Goal: Task Accomplishment & Management: Complete application form

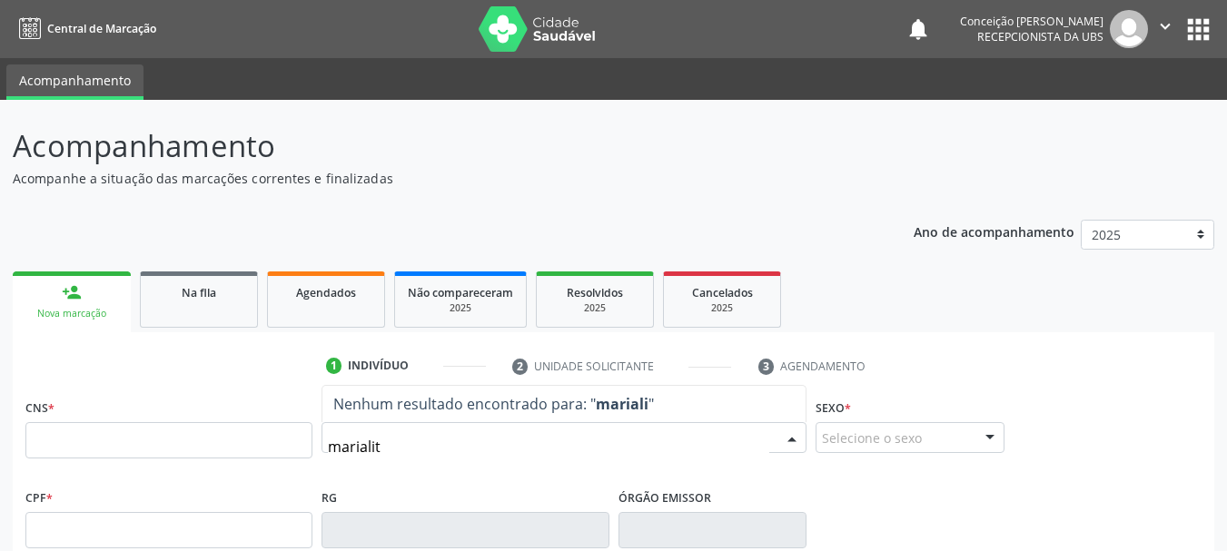
type input "marialita"
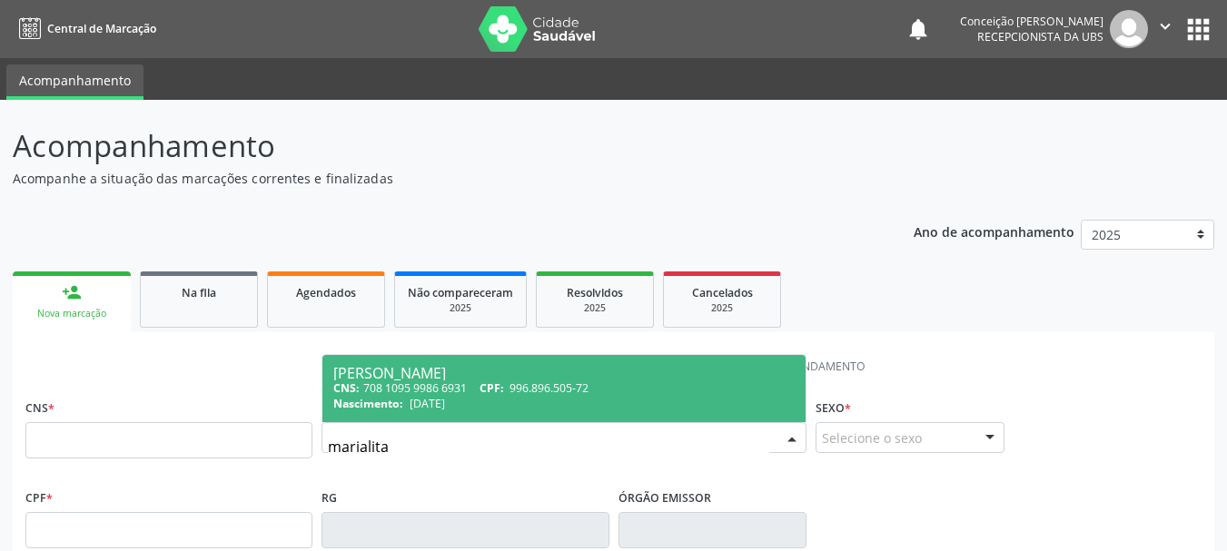
click at [378, 388] on div "CNS: 708 1095 9986 6931 CPF: 996.896.505-72" at bounding box center [563, 388] width 461 height 15
type input "708 1095 9986 6931"
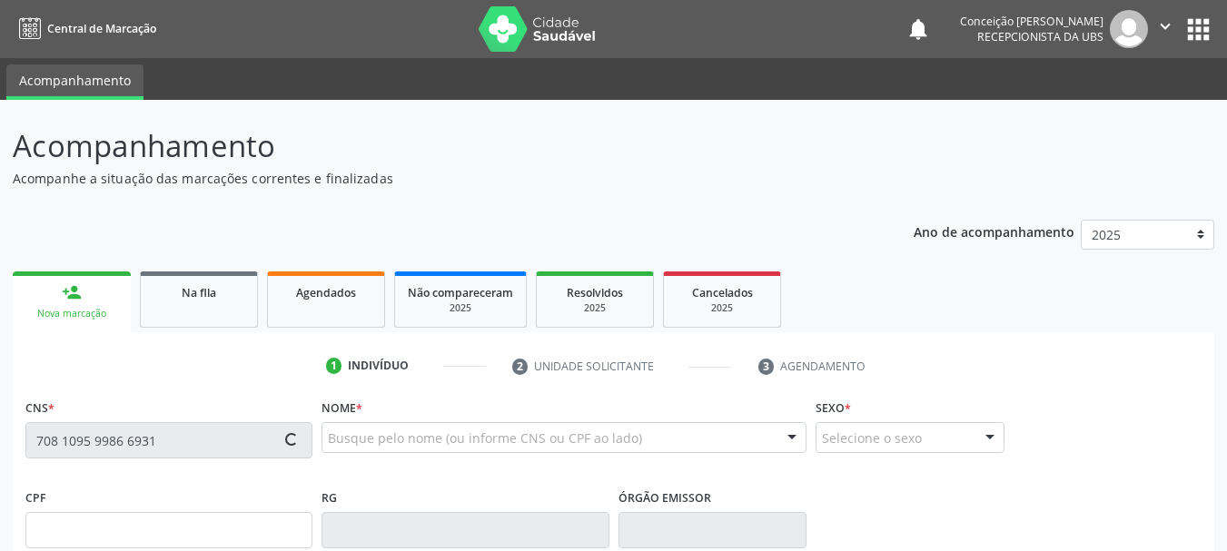
type input "996.896.505-72"
type input "23/09/1971"
type input "Zulmira Santos Alves"
type input "(74) 99913-4432"
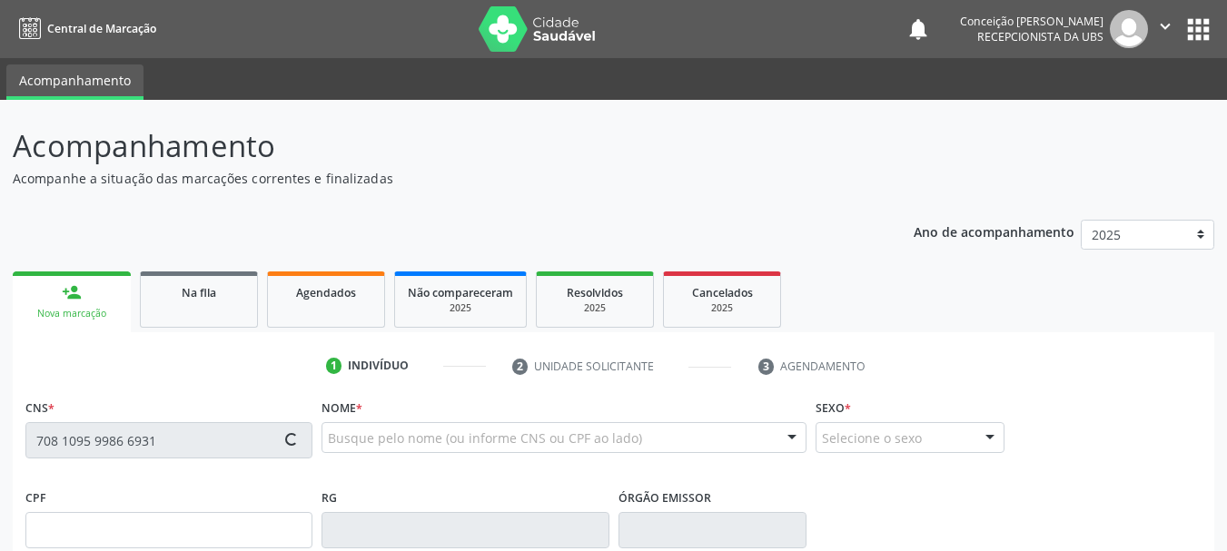
type input "441.538.725-04"
type input "34"
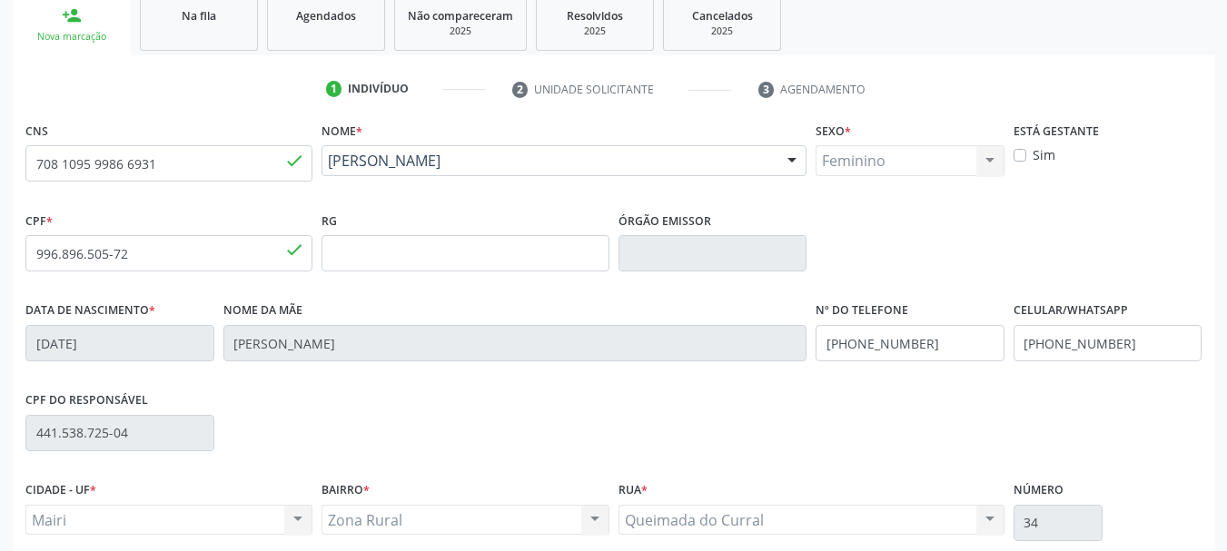
scroll to position [433, 0]
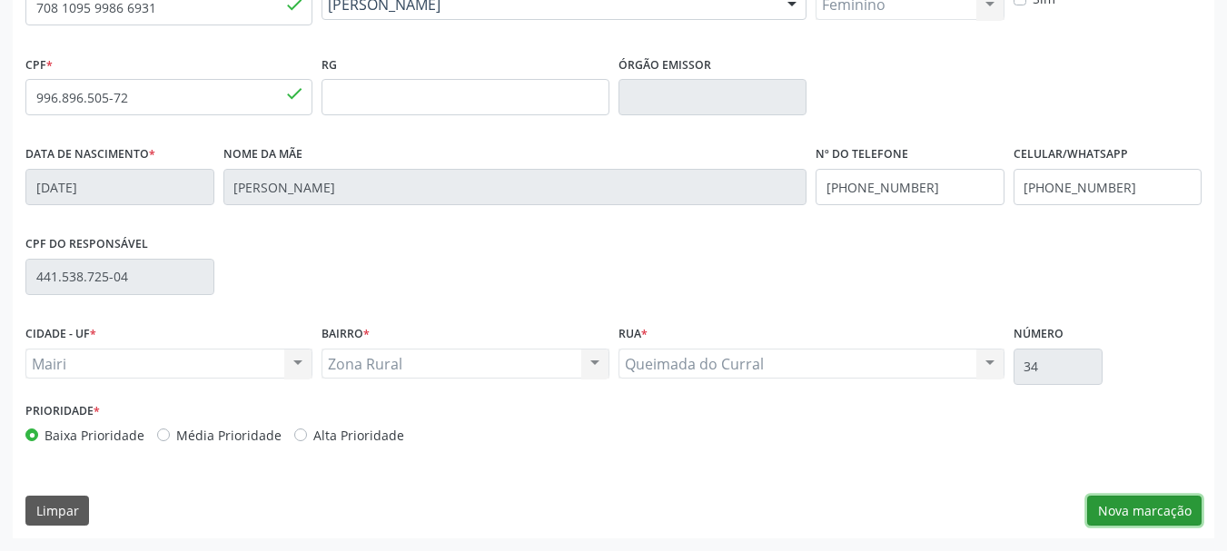
click at [1134, 506] on button "Nova marcação" at bounding box center [1144, 511] width 114 height 31
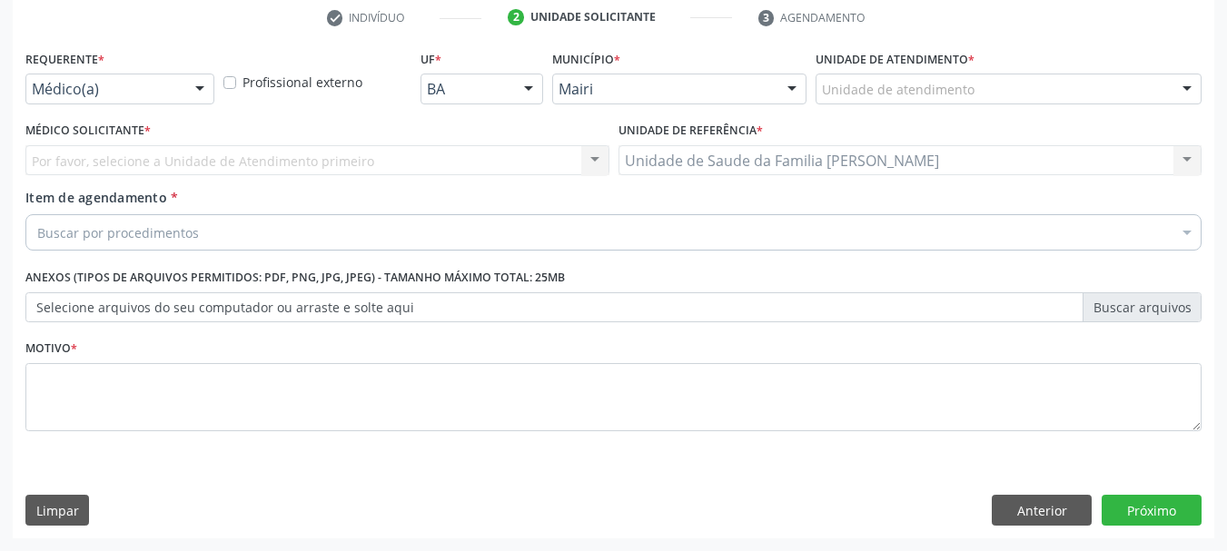
scroll to position [349, 0]
click at [1199, 84] on div at bounding box center [1186, 89] width 27 height 31
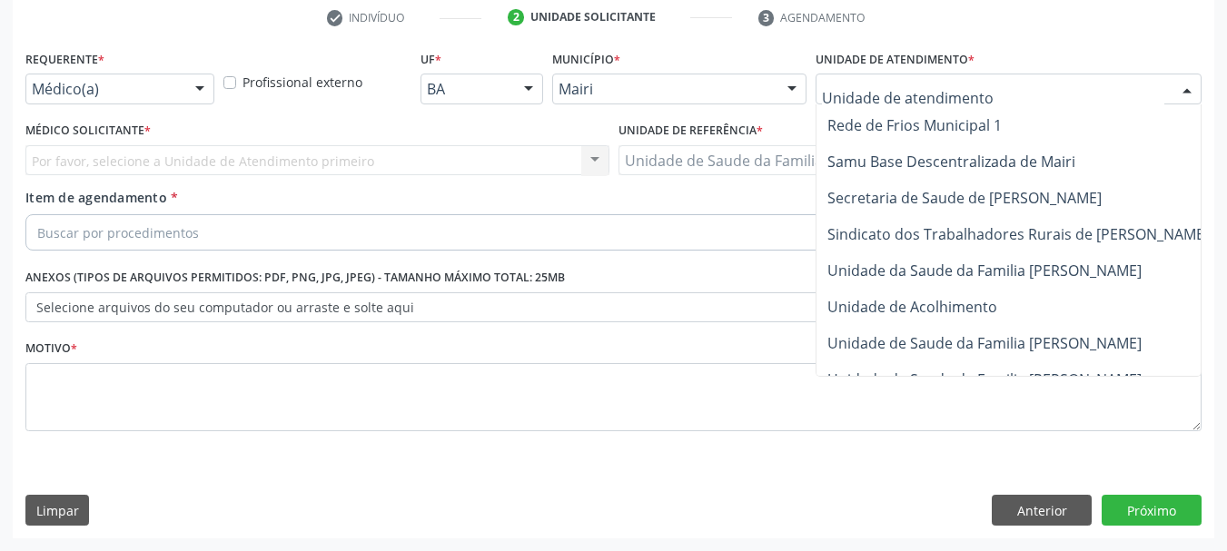
scroll to position [1341, 0]
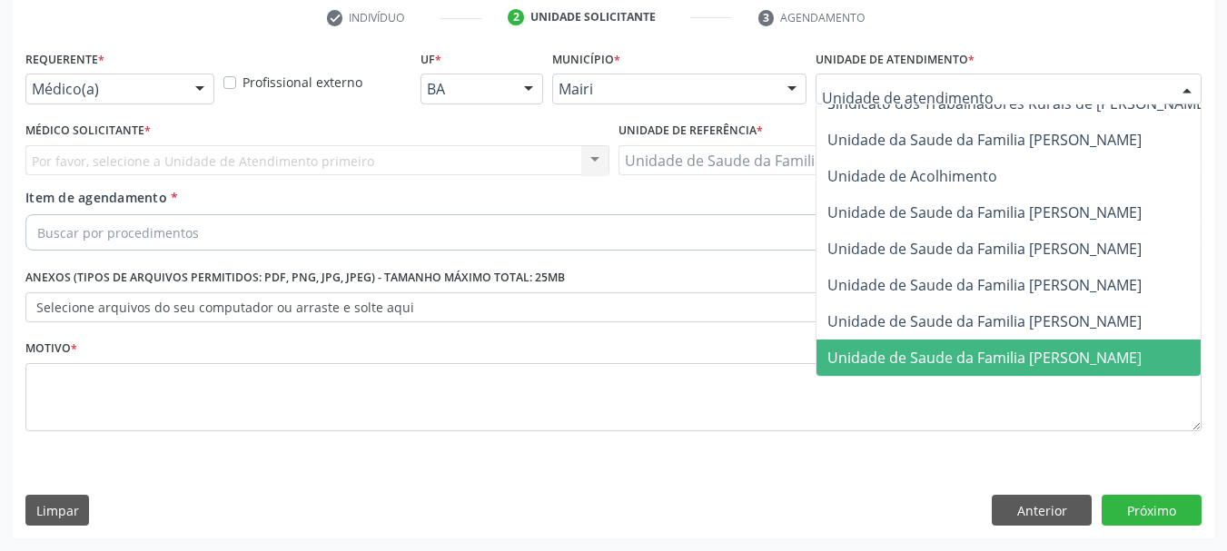
click at [905, 348] on span "Unidade de Saude da Familia [PERSON_NAME]" at bounding box center [984, 358] width 314 height 20
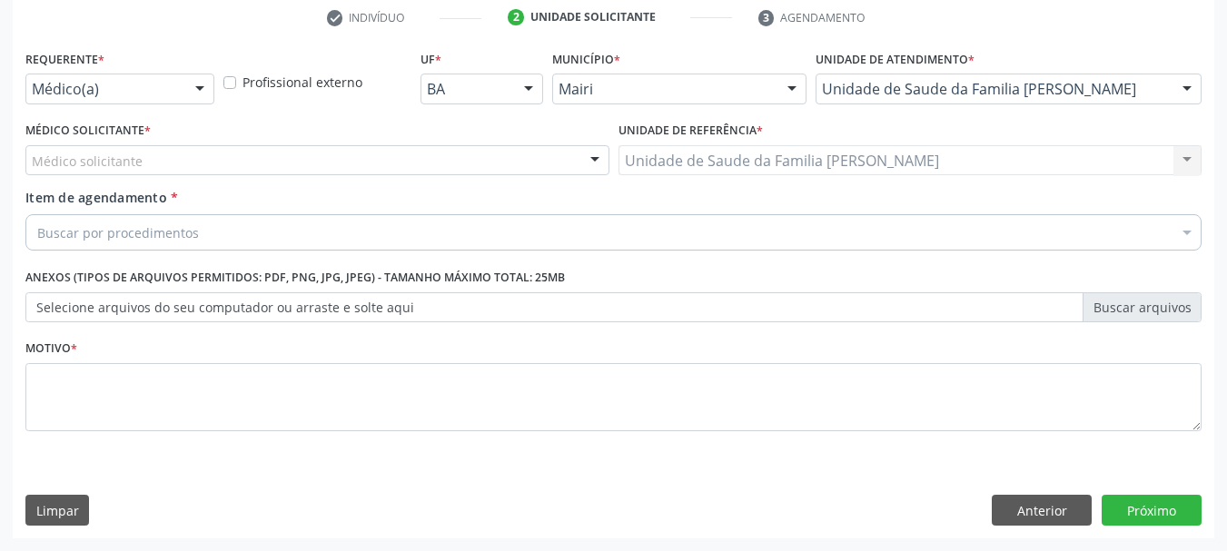
click at [593, 153] on div at bounding box center [594, 161] width 27 height 31
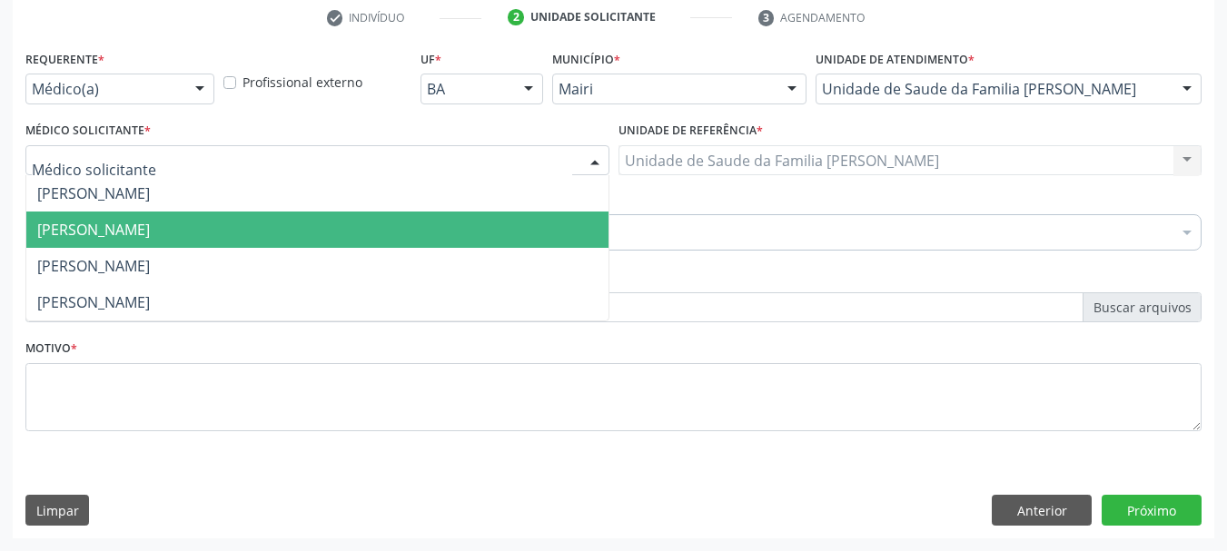
click at [255, 234] on span "Gileno Amado Nunes Sena Filho" at bounding box center [317, 230] width 582 height 36
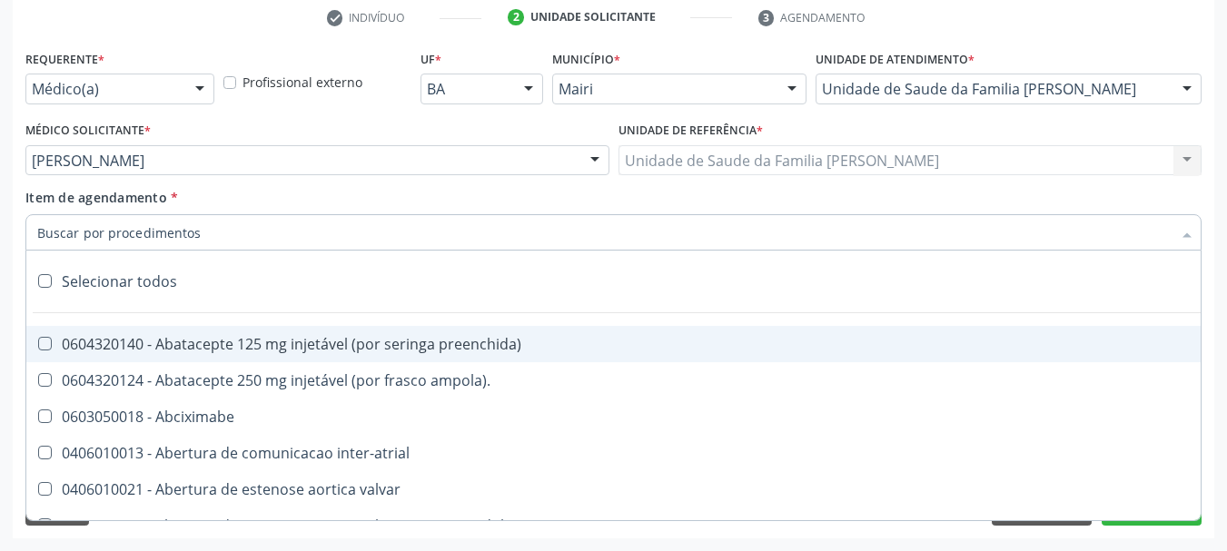
type input "#"
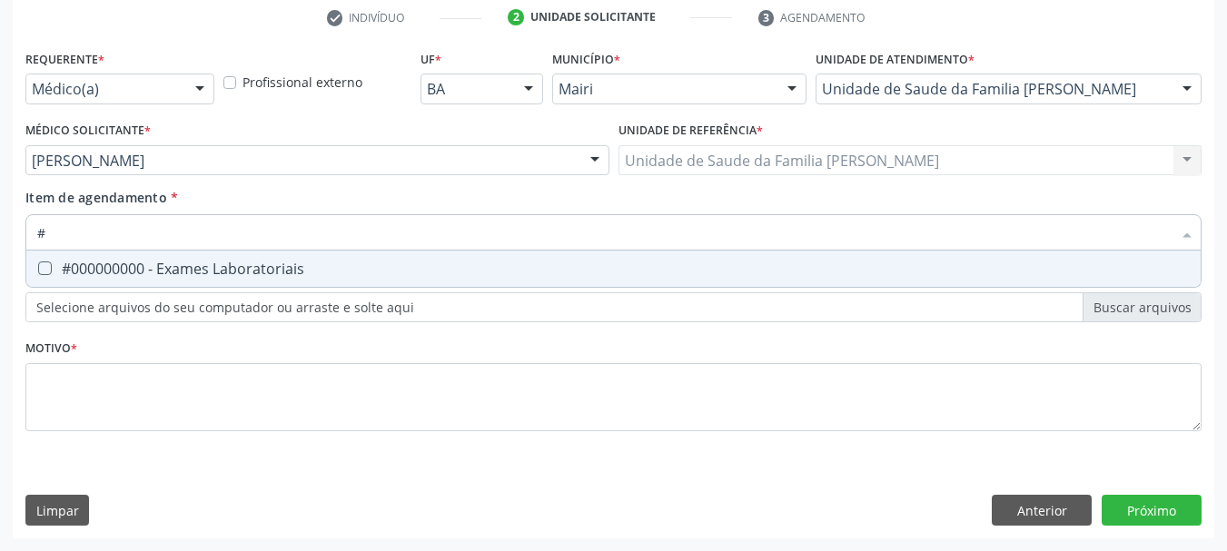
click at [73, 267] on div "#000000000 - Exames Laboratoriais" at bounding box center [613, 269] width 1153 height 15
checkbox Laboratoriais "true"
click at [73, 228] on input "#" at bounding box center [604, 232] width 1134 height 36
checkbox Laboratoriais "false"
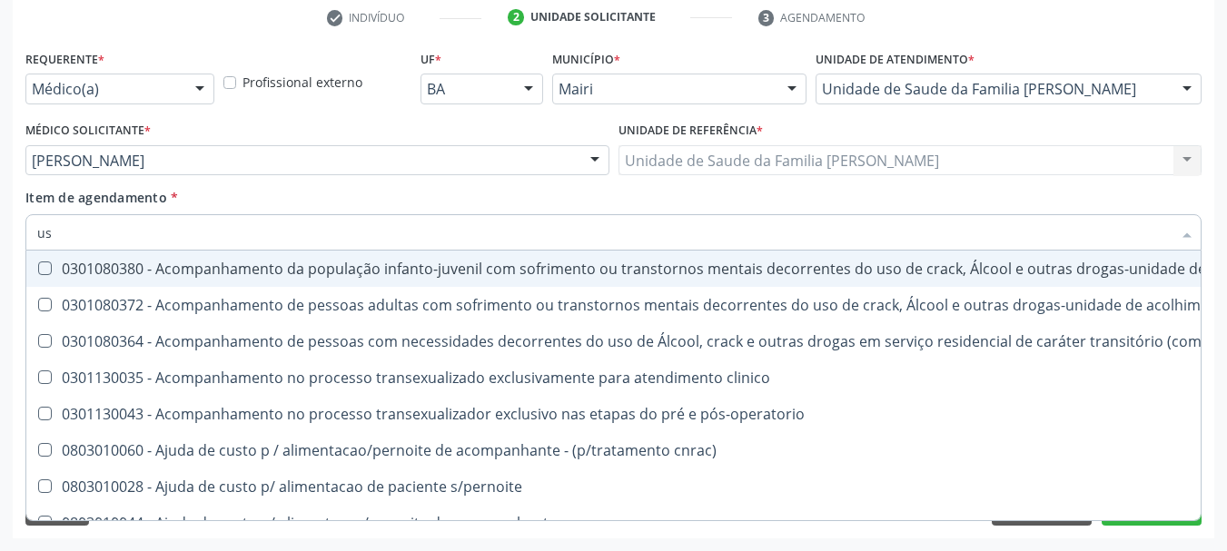
type input "usg"
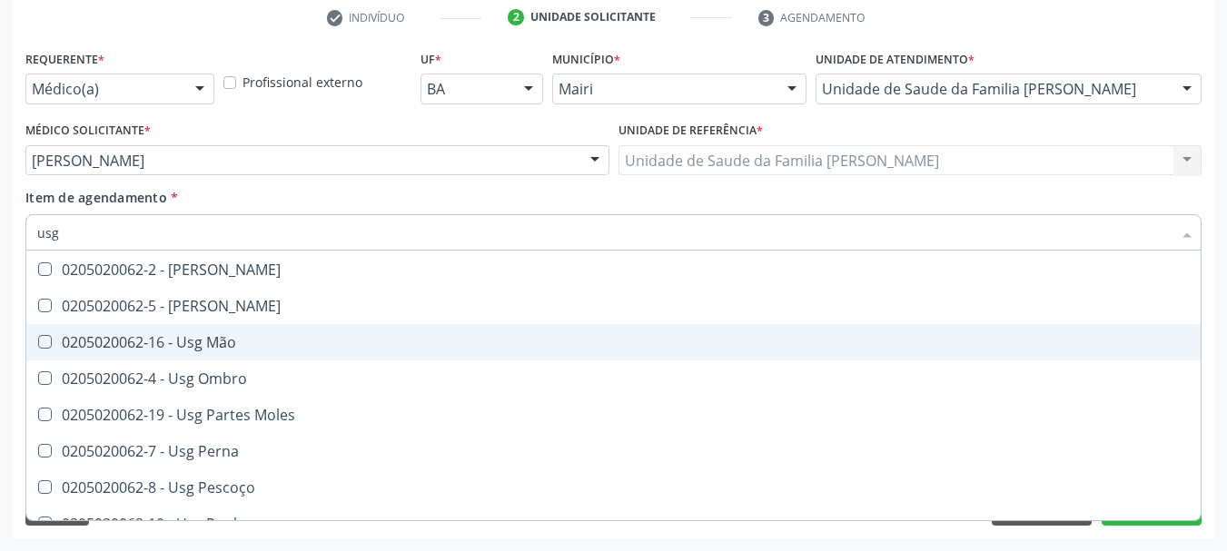
scroll to position [272, 0]
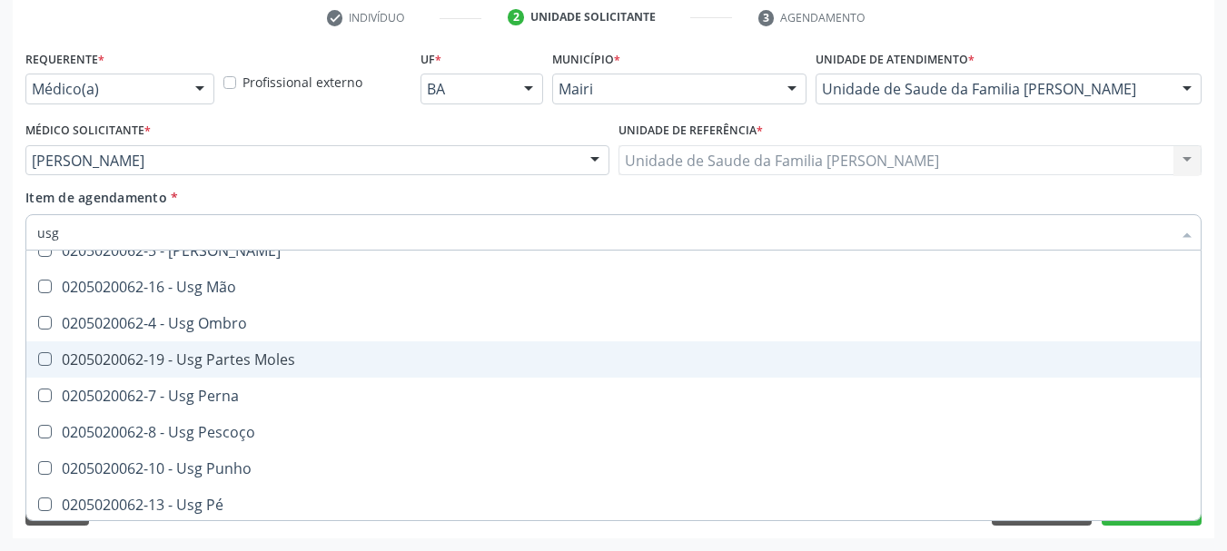
click at [246, 367] on div "0205020062-19 - Usg Partes Moles" at bounding box center [613, 359] width 1153 height 15
checkbox Moles "true"
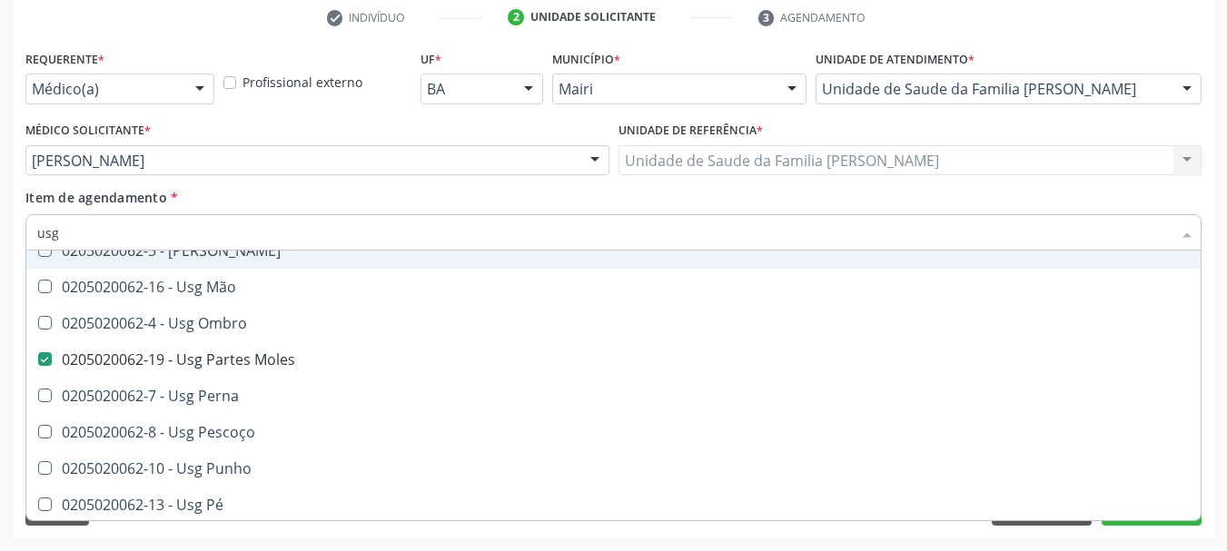
click at [134, 239] on input "usg" at bounding box center [604, 232] width 1134 height 36
type input "us"
checkbox Moles "false"
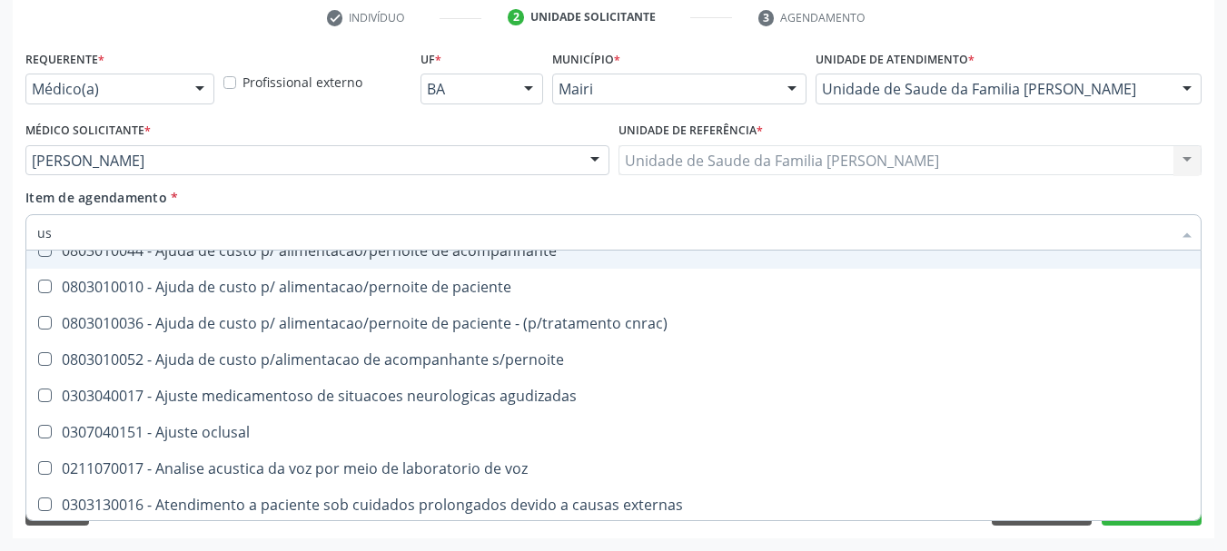
type input "u"
checkbox Moles "false"
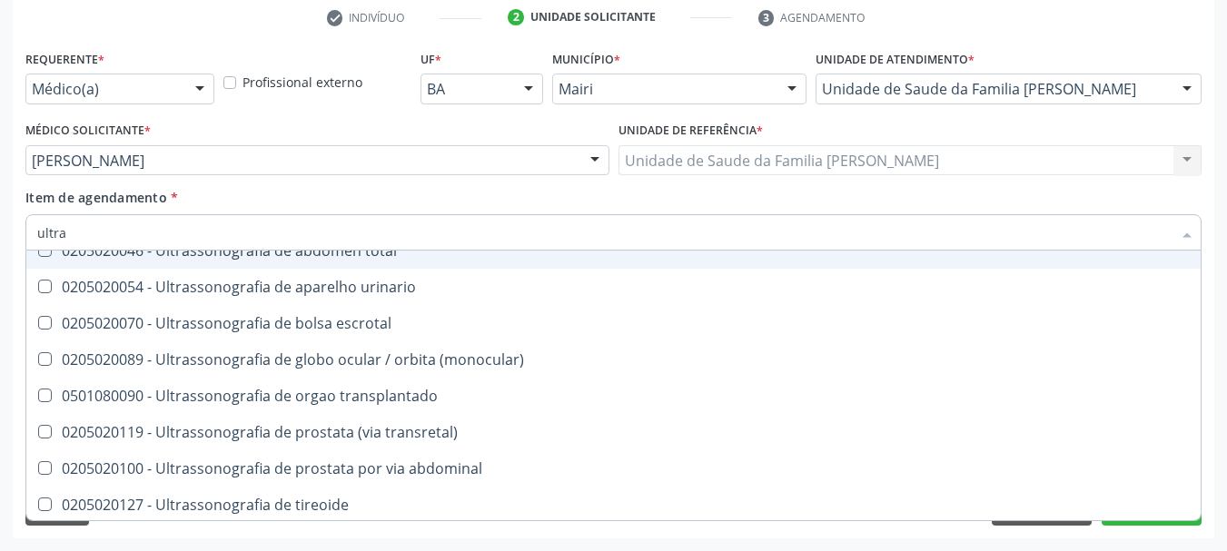
type input "ultras"
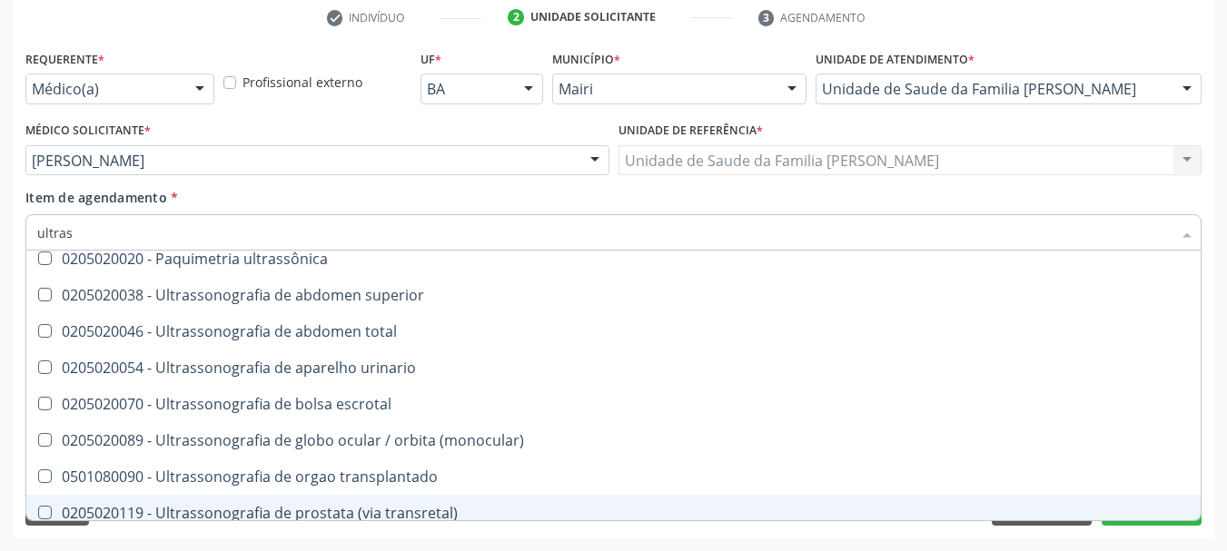
scroll to position [112, 0]
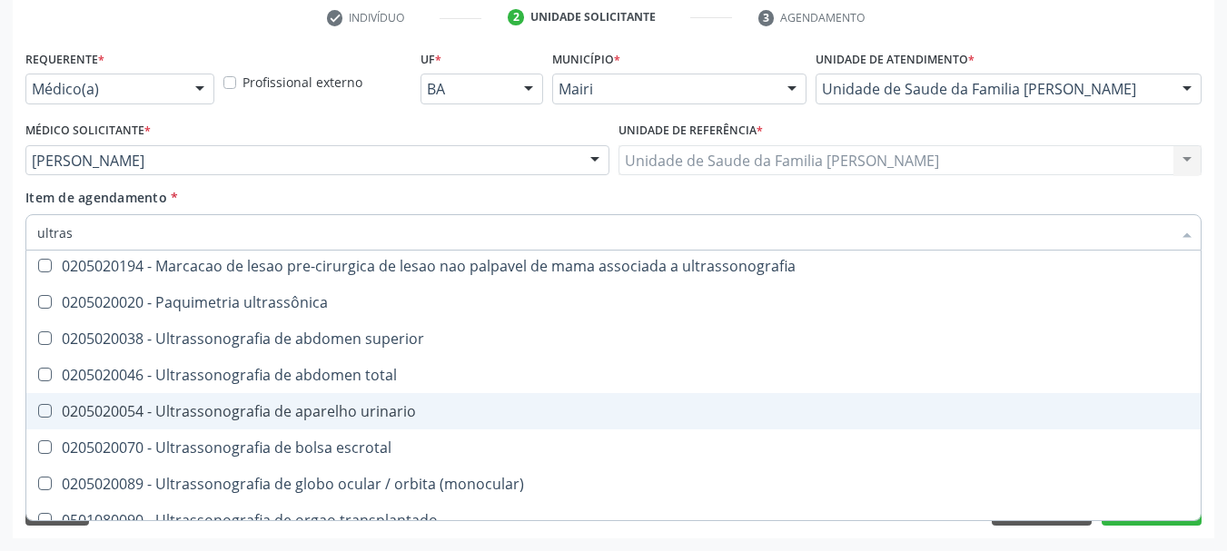
click at [190, 398] on span "0205020054 - Ultrassonografia de aparelho urinario" at bounding box center [613, 411] width 1174 height 36
checkbox urinario "true"
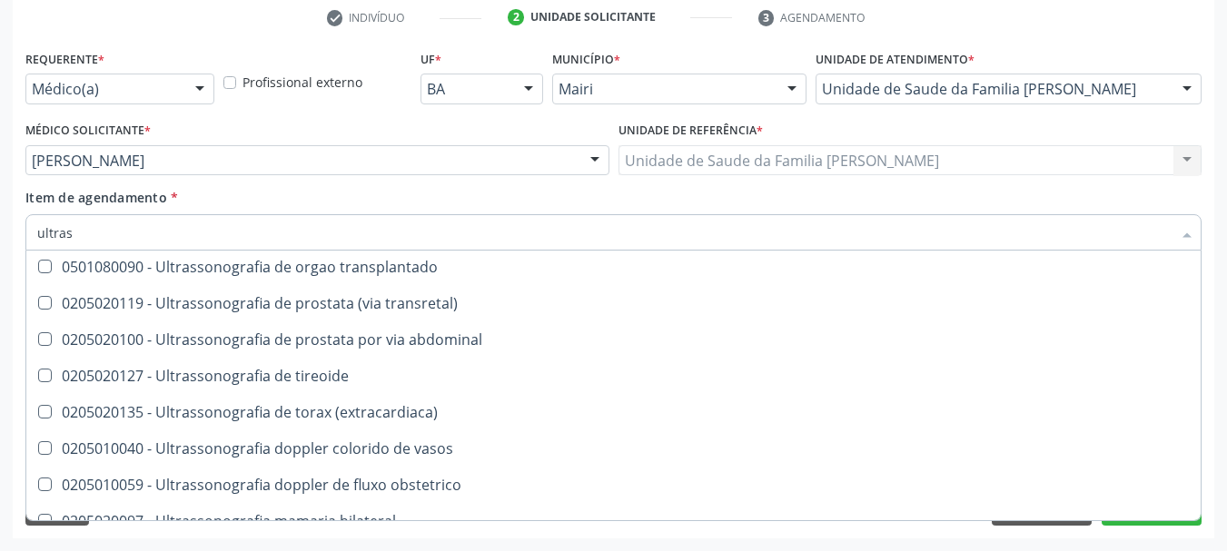
scroll to position [566, 0]
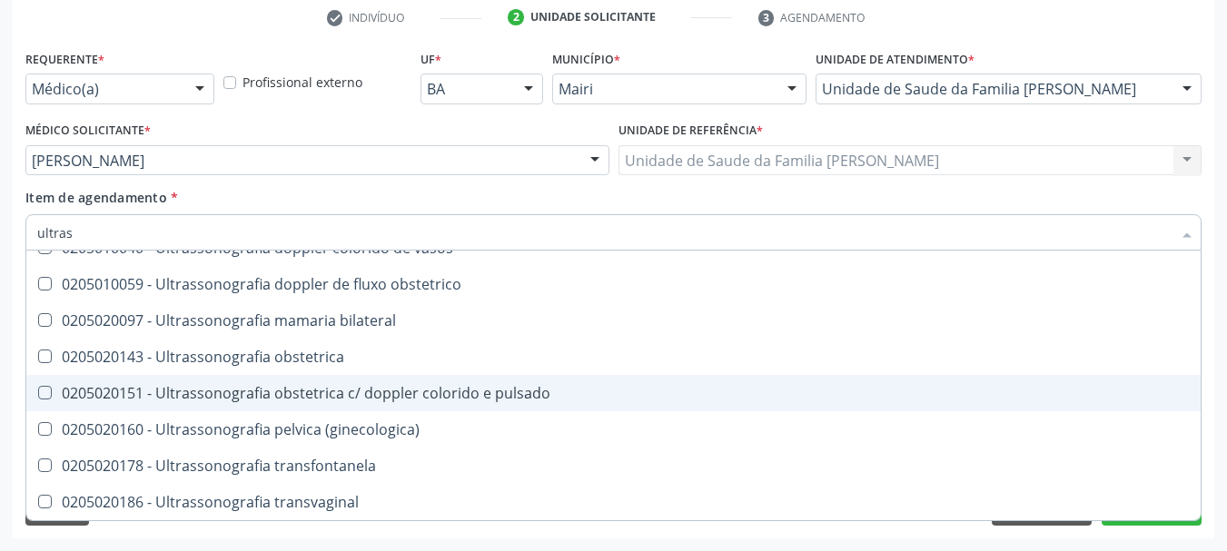
click at [1221, 292] on div "Acompanhamento Acompanhe a situação das marcações correntes e finalizadas Relat…" at bounding box center [613, 151] width 1227 height 800
checkbox x "true"
checkbox \(pletismografia\) "true"
checkbox ultrassonografia "true"
checkbox urinario "false"
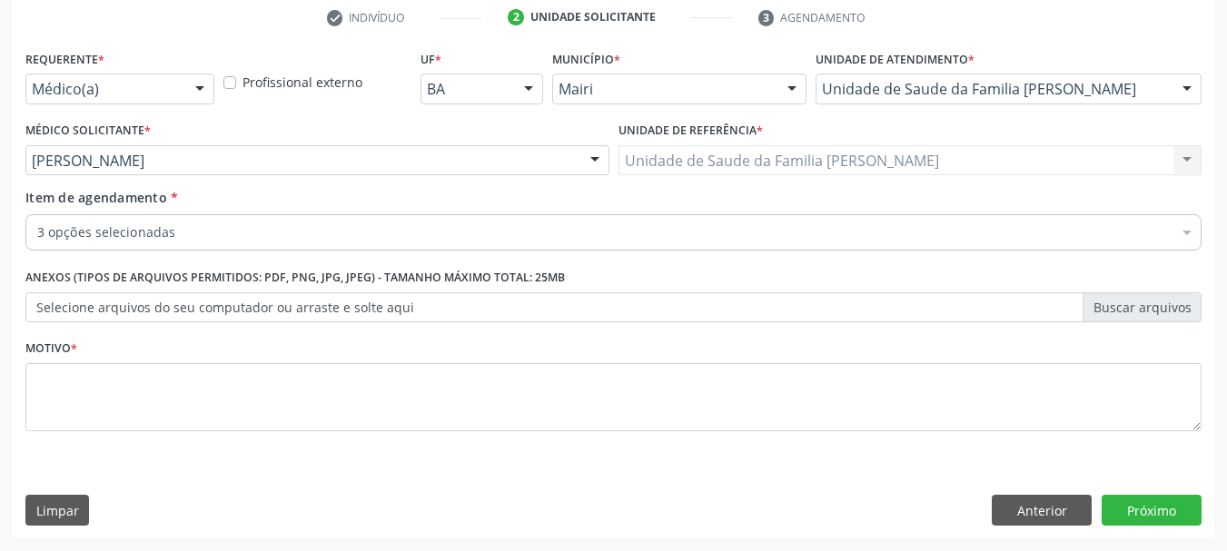
scroll to position [0, 0]
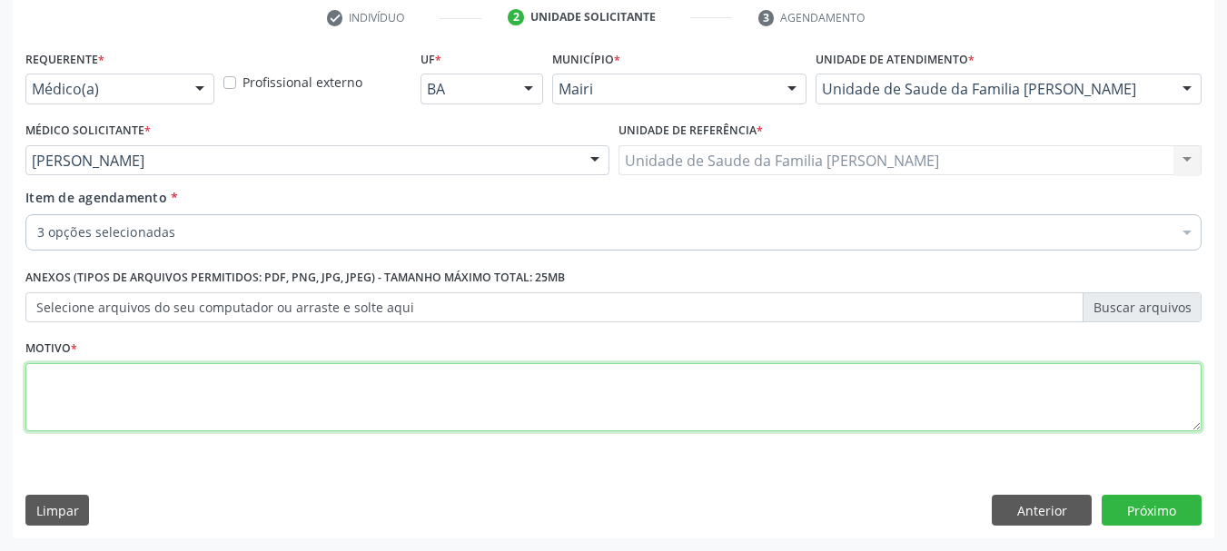
click at [455, 397] on textarea at bounding box center [613, 397] width 1176 height 69
type textarea "avaliação"
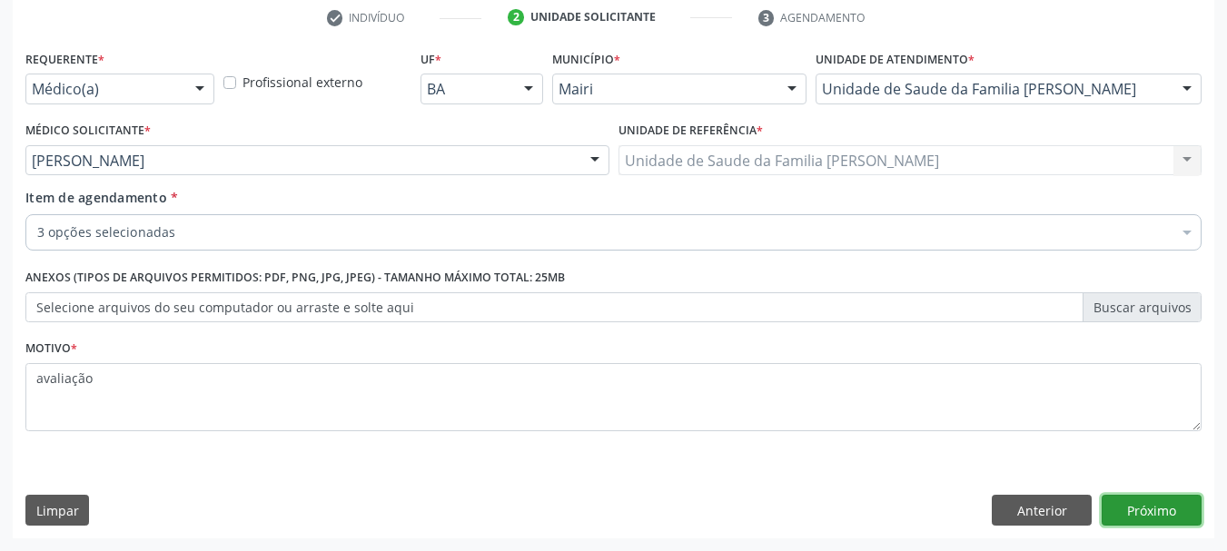
click at [1190, 512] on button "Próximo" at bounding box center [1152, 510] width 100 height 31
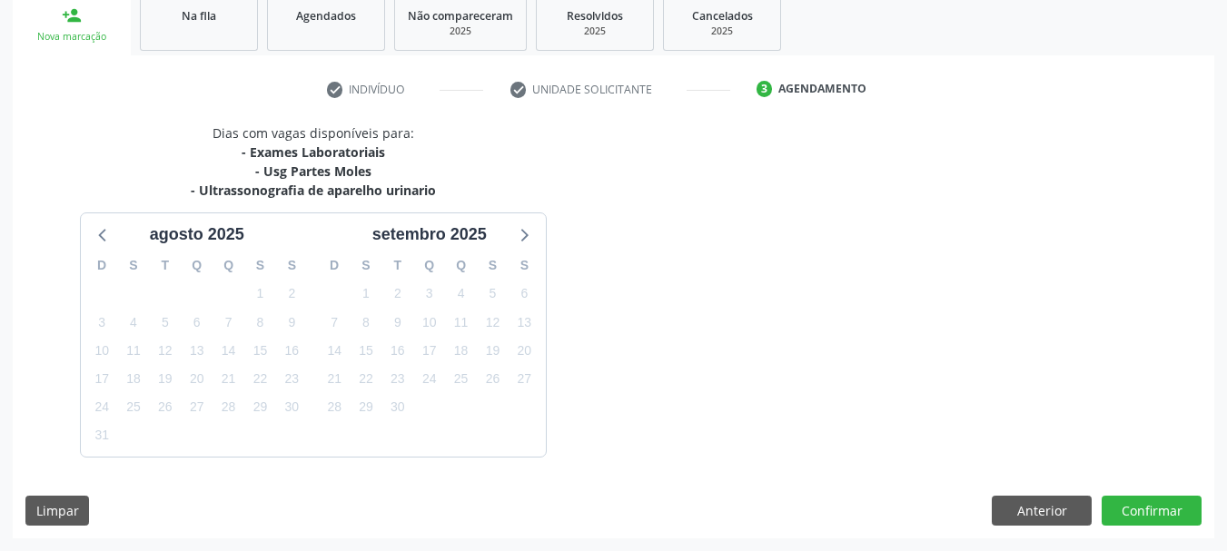
scroll to position [331, 0]
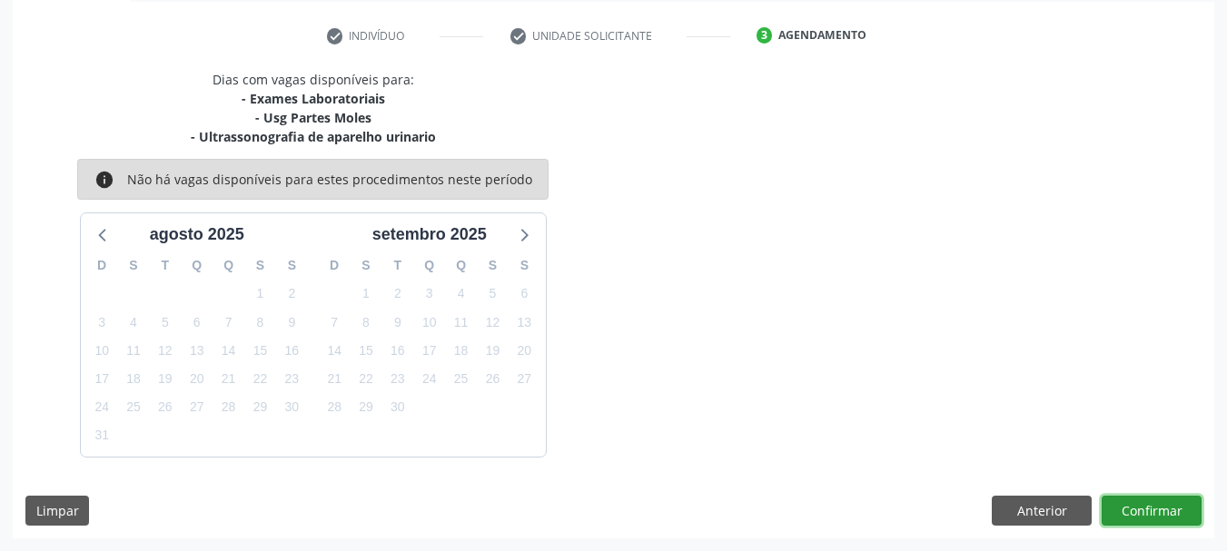
click at [1170, 513] on button "Confirmar" at bounding box center [1152, 511] width 100 height 31
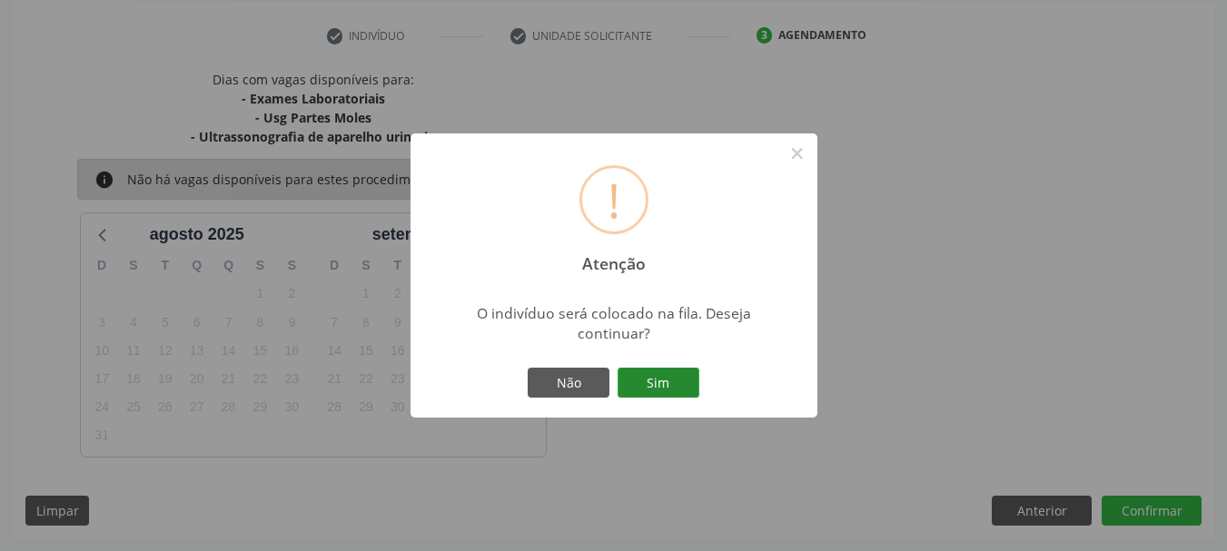
click at [638, 392] on button "Sim" at bounding box center [659, 383] width 82 height 31
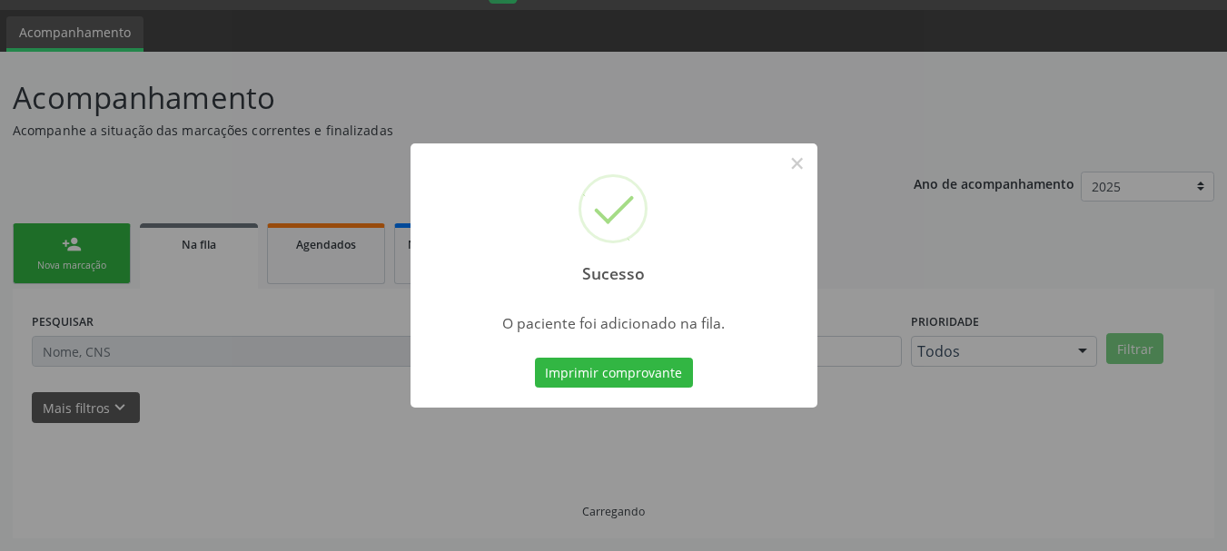
scroll to position [48, 0]
